Goal: Information Seeking & Learning: Check status

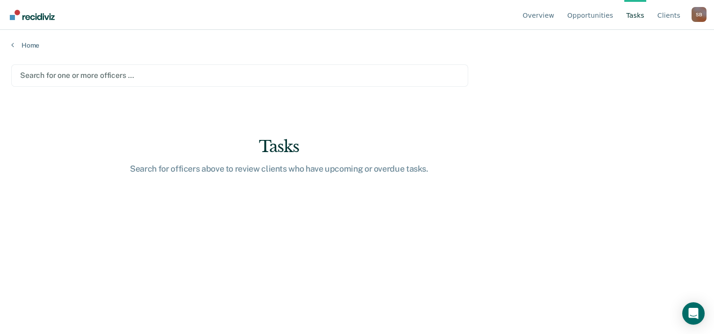
click at [346, 80] on div at bounding box center [239, 75] width 439 height 11
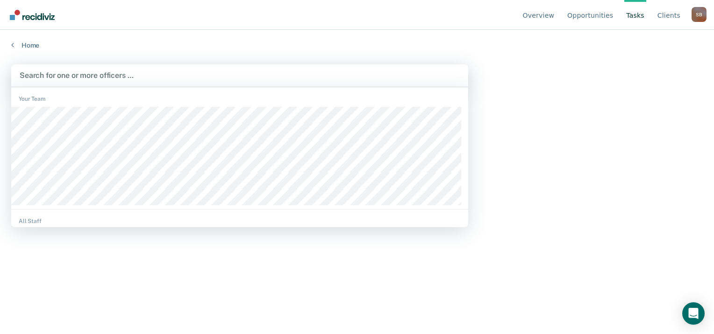
click at [640, 17] on link "Tasks" at bounding box center [635, 15] width 22 height 30
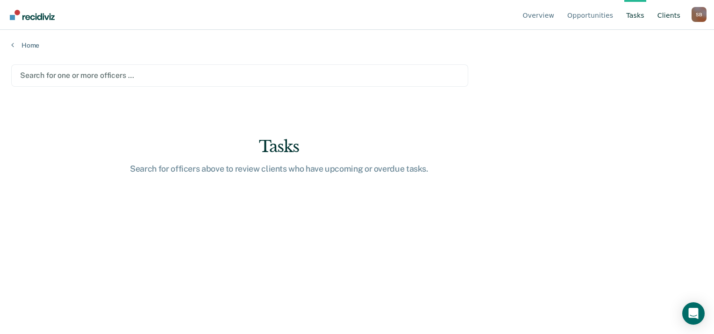
click at [669, 17] on link "Client s" at bounding box center [668, 15] width 27 height 30
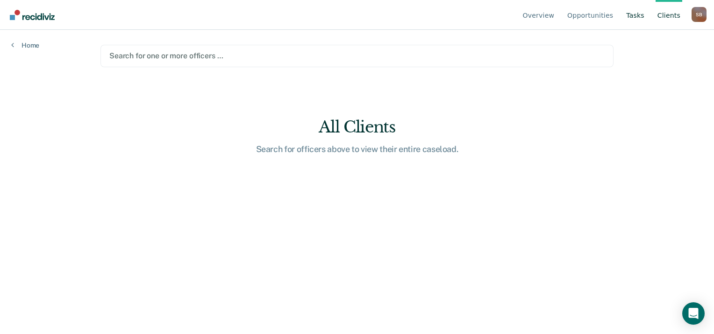
click at [646, 17] on link "Tasks" at bounding box center [635, 15] width 22 height 30
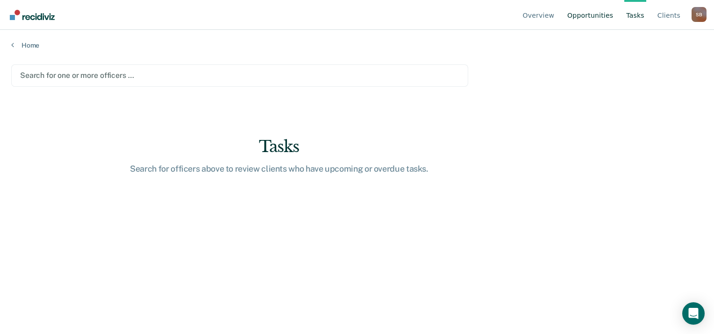
click at [605, 18] on link "Opportunities" at bounding box center [590, 15] width 50 height 30
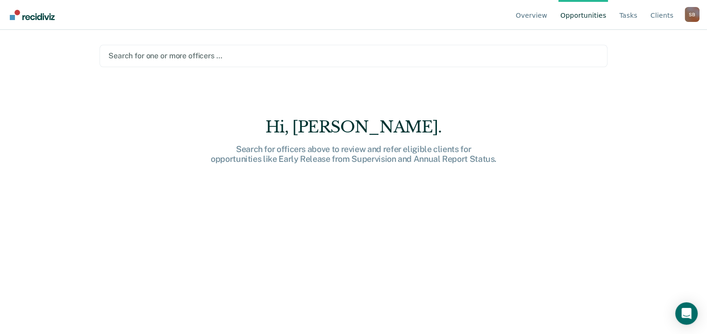
click at [591, 20] on link "Opportunities" at bounding box center [583, 15] width 50 height 30
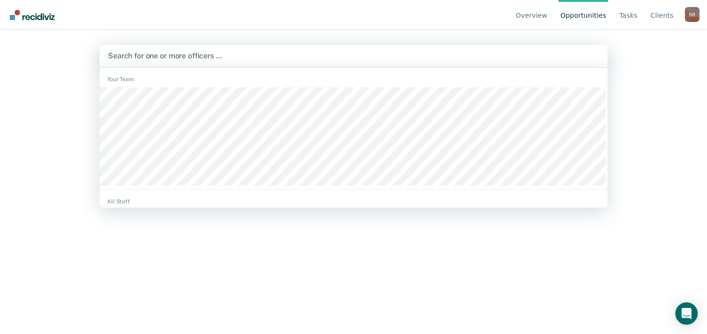
click at [482, 49] on div "Search for one or more officers …" at bounding box center [353, 56] width 508 height 22
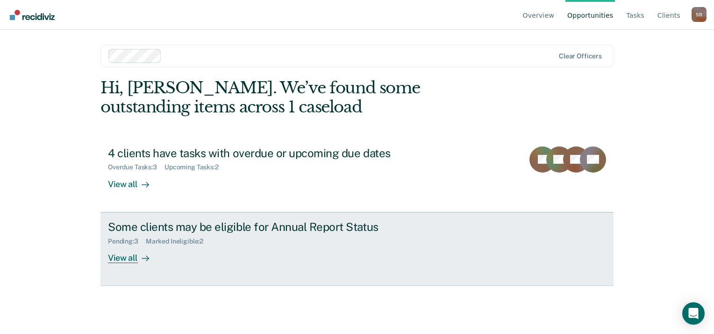
click at [308, 226] on div "Some clients may be eligible for Annual Report Status" at bounding box center [272, 227] width 328 height 14
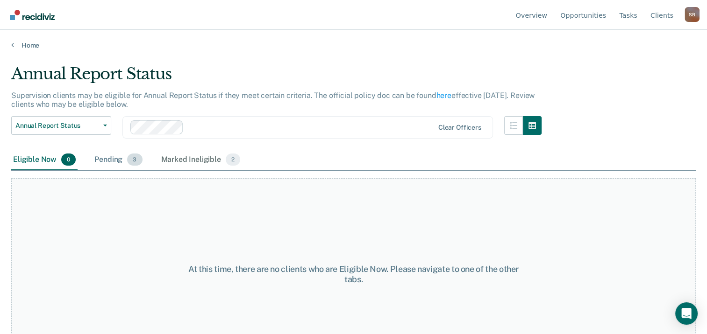
click at [136, 155] on span "3" at bounding box center [134, 160] width 15 height 12
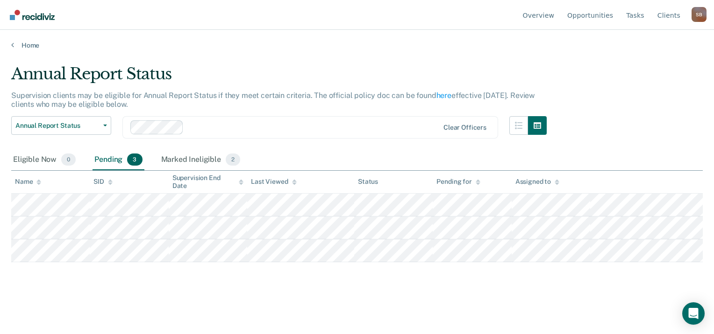
click at [304, 131] on div at bounding box center [312, 127] width 251 height 11
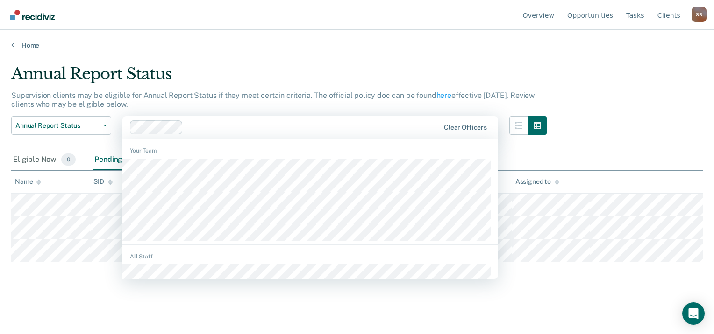
click at [441, 126] on div "Clear officers" at bounding box center [465, 128] width 50 height 8
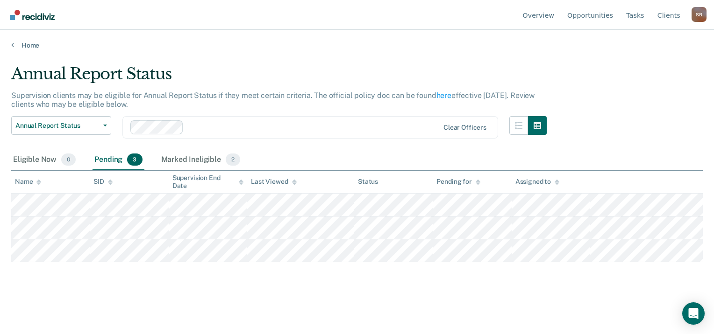
click at [134, 159] on span "3" at bounding box center [134, 160] width 15 height 12
click at [118, 156] on div "Pending 3" at bounding box center [117, 160] width 51 height 21
click at [121, 159] on div "Pending 3" at bounding box center [117, 160] width 51 height 21
click at [211, 156] on div "Marked Ineligible 2" at bounding box center [200, 160] width 83 height 21
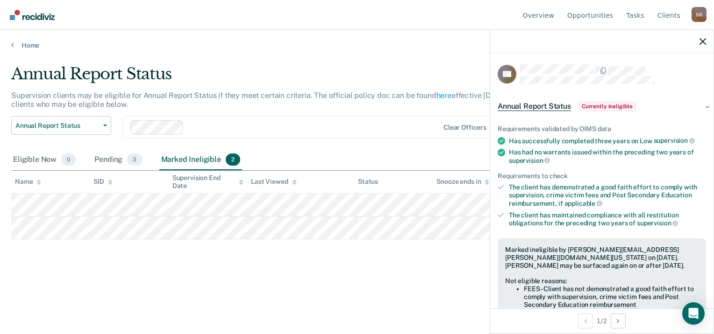
click at [404, 52] on main "Annual Report Status Supervision clients may be eligible for Annual Report Stat…" at bounding box center [357, 191] width 714 height 282
click at [704, 43] on icon "button" at bounding box center [702, 41] width 7 height 7
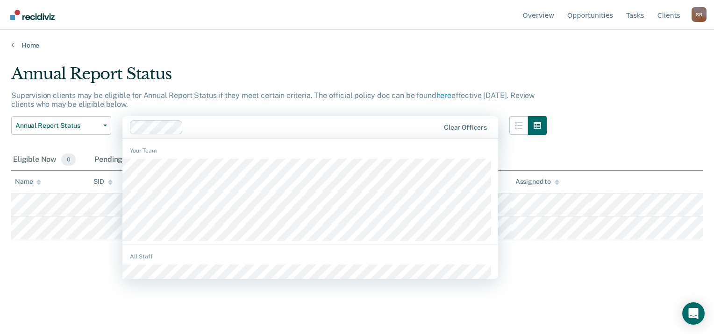
click at [478, 121] on div "Clear officers" at bounding box center [310, 127] width 376 height 22
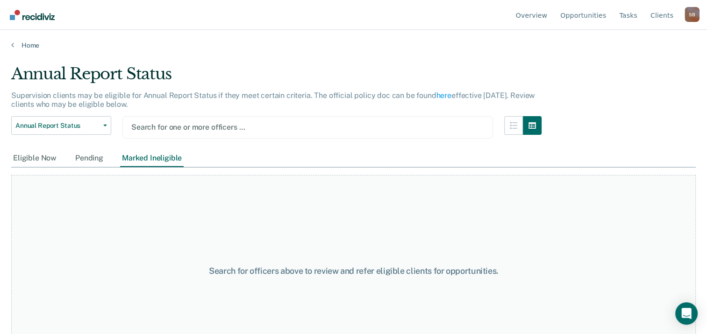
click at [369, 83] on div "Annual Report Status" at bounding box center [276, 77] width 530 height 27
